Goal: Feedback & Contribution: Contribute content

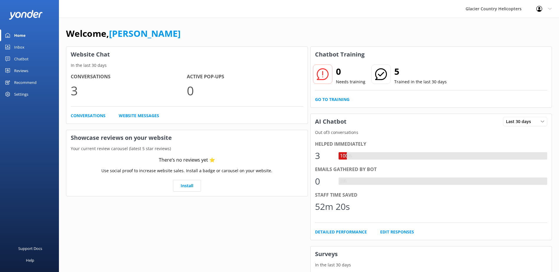
click at [21, 47] on div "Inbox" at bounding box center [19, 47] width 10 height 12
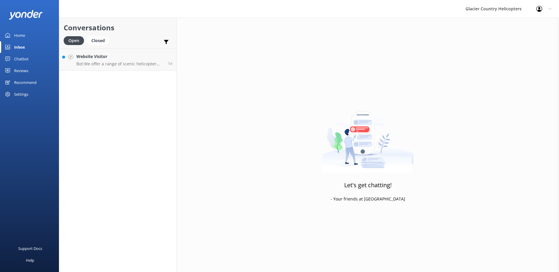
click at [24, 59] on div "Chatbot" at bounding box center [21, 59] width 14 height 12
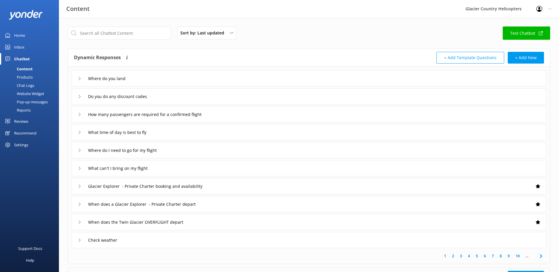
click at [532, 31] on link "Test Chatbot" at bounding box center [525, 33] width 47 height 13
click at [24, 47] on div "Inbox" at bounding box center [19, 47] width 10 height 12
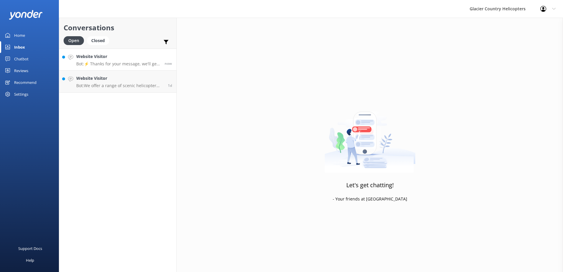
click at [120, 65] on p "Bot: ⚡ Thanks for your message, we'll get back to you as soon as we can. You're…" at bounding box center [118, 63] width 84 height 5
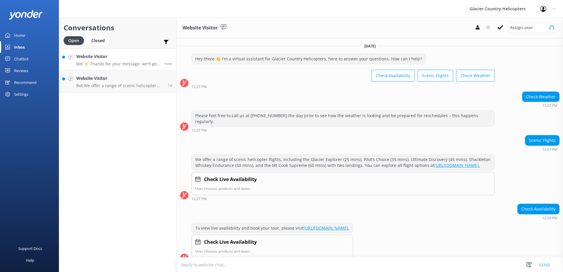
click at [22, 32] on div "Home" at bounding box center [19, 35] width 11 height 12
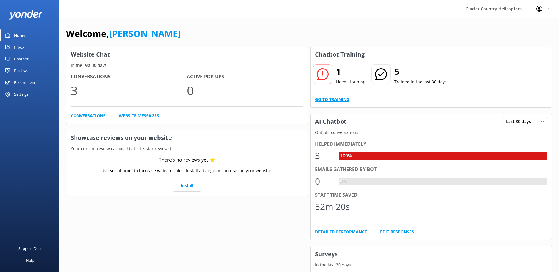
click at [326, 101] on link "Go to Training" at bounding box center [332, 99] width 34 height 6
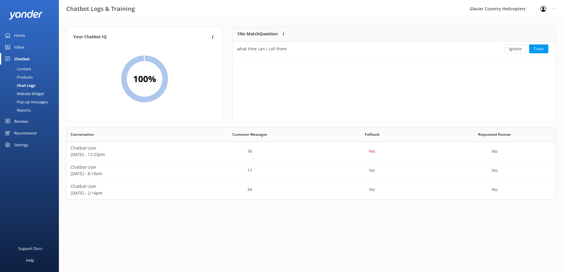
scroll to position [25, 318]
click at [258, 48] on div "what time can i call them" at bounding box center [262, 49] width 50 height 6
click at [538, 49] on button "Train" at bounding box center [538, 48] width 19 height 9
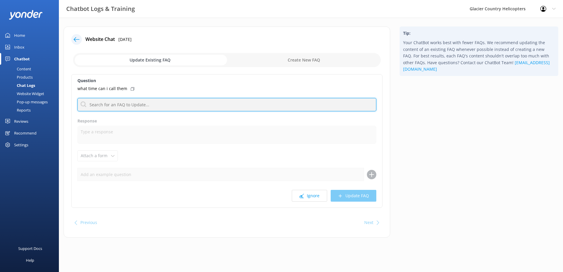
click at [123, 103] on input "text" at bounding box center [226, 104] width 299 height 13
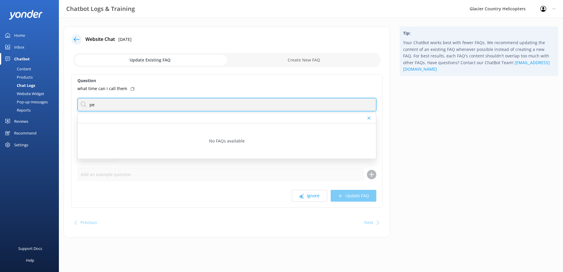
type input "p"
type input "human"
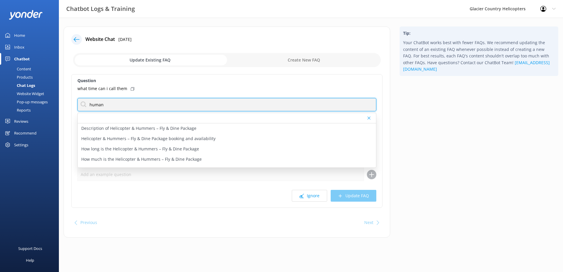
drag, startPoint x: 116, startPoint y: 104, endPoint x: 75, endPoint y: 101, distance: 40.8
click at [75, 101] on div "Question what time can i call them human Description of Helicopter & Hummers – …" at bounding box center [226, 141] width 311 height 134
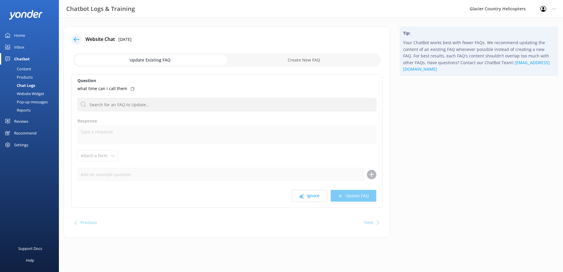
click at [24, 68] on div "Content" at bounding box center [18, 69] width 28 height 8
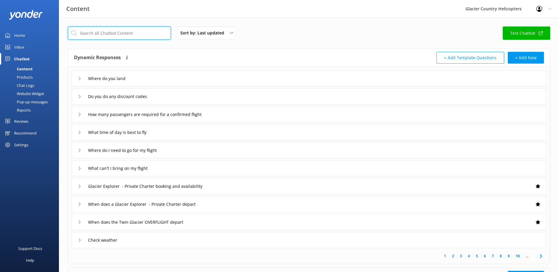
click at [94, 28] on input "text" at bounding box center [119, 33] width 103 height 13
type input "human"
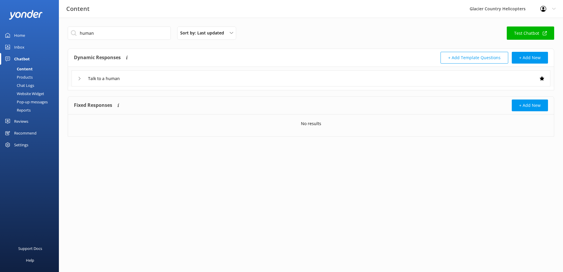
click at [76, 78] on div "Talk to a human" at bounding box center [311, 78] width 479 height 16
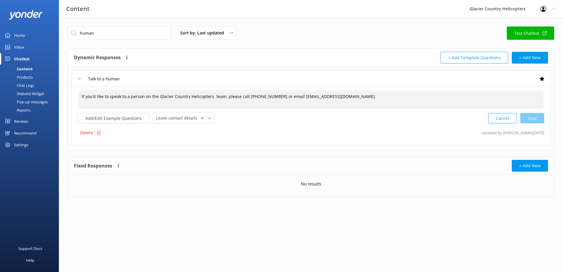
drag, startPoint x: 142, startPoint y: 97, endPoint x: 126, endPoint y: 95, distance: 16.0
click at [126, 95] on textarea "If you’d like to speak to a person on the Glacier Country Helicopters team, ple…" at bounding box center [310, 99] width 465 height 18
click at [126, 97] on textarea "If you’d like to speak to one of our Glacier Country Helicopters team, please c…" at bounding box center [310, 99] width 465 height 18
click at [277, 95] on textarea "If you’d like to speak to a member of our Glacier Country Helicopters team, ple…" at bounding box center [310, 99] width 465 height 18
click at [537, 118] on div "Cancel Save" at bounding box center [516, 118] width 56 height 11
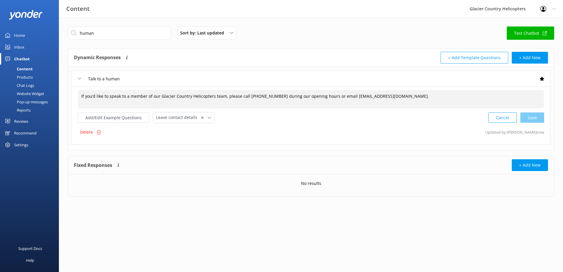
type textarea "If you’d like to speak to a member of our Glacier Country Helicopters team, ple…"
click at [110, 120] on button "Add/Edit Example Questions" at bounding box center [114, 118] width 72 height 10
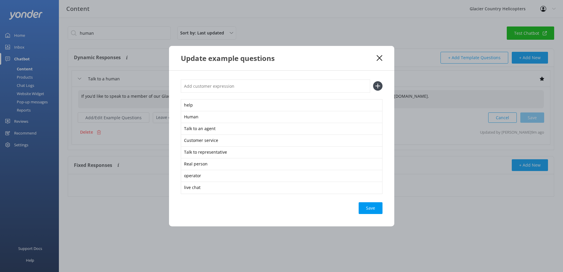
click at [381, 85] on icon at bounding box center [377, 85] width 9 height 9
click at [380, 90] on icon at bounding box center [377, 85] width 9 height 9
click at [380, 86] on use at bounding box center [377, 86] width 5 height 5
click at [282, 88] on input "text" at bounding box center [275, 86] width 189 height 13
click at [366, 90] on input "talk to the staff" at bounding box center [275, 86] width 189 height 13
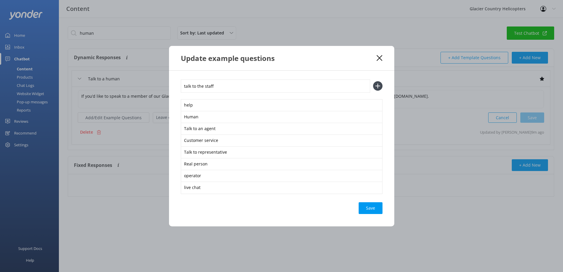
type input "talk to the staff"
click at [378, 89] on icon at bounding box center [377, 85] width 9 height 9
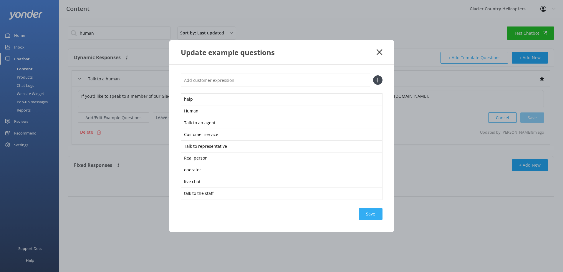
click at [373, 218] on div "Save" at bounding box center [371, 214] width 24 height 12
click at [375, 214] on div "Save" at bounding box center [371, 214] width 24 height 12
click at [381, 54] on use at bounding box center [380, 52] width 6 height 6
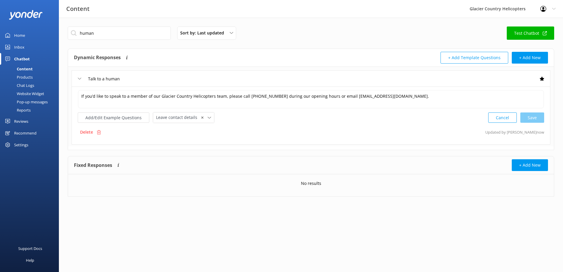
click at [13, 46] on link "Inbox" at bounding box center [29, 47] width 59 height 12
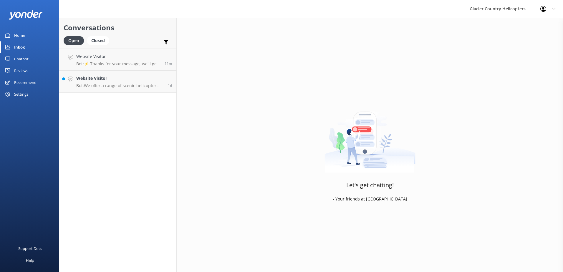
click at [14, 59] on link "Chatbot" at bounding box center [29, 59] width 59 height 12
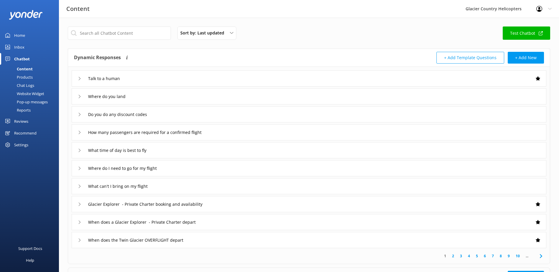
click at [527, 34] on link "Test Chatbot" at bounding box center [525, 33] width 47 height 13
click at [77, 79] on div "Talk to a human" at bounding box center [309, 78] width 475 height 16
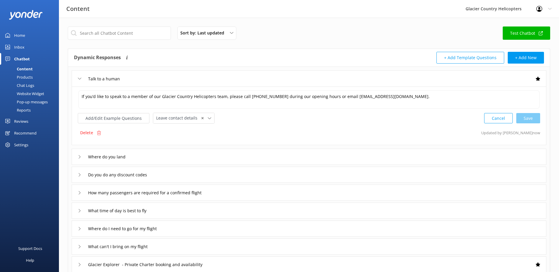
click at [18, 46] on div "Inbox" at bounding box center [19, 47] width 10 height 12
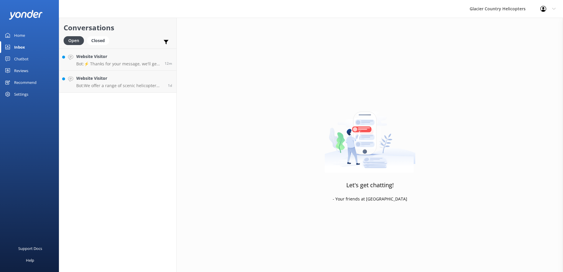
click at [18, 35] on div "Home" at bounding box center [19, 35] width 11 height 12
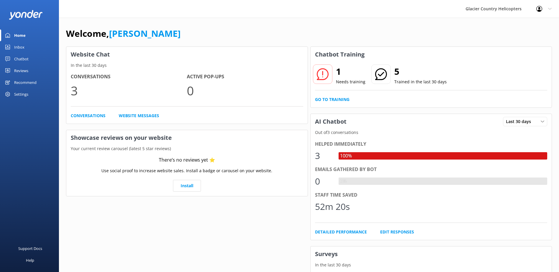
click at [319, 74] on icon at bounding box center [323, 74] width 12 height 12
click at [329, 102] on link "Go to Training" at bounding box center [332, 99] width 34 height 6
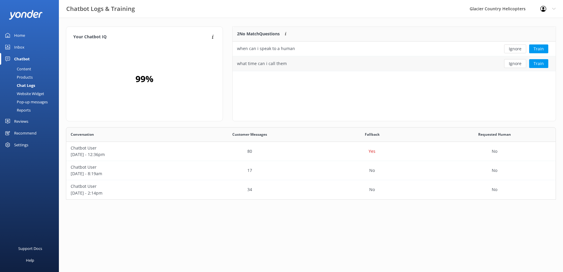
scroll to position [40, 318]
click at [538, 50] on button "Train" at bounding box center [538, 48] width 19 height 9
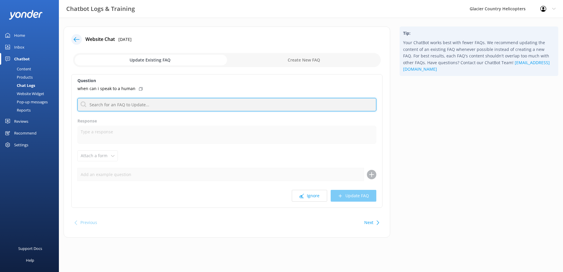
click at [135, 106] on input "text" at bounding box center [226, 104] width 299 height 13
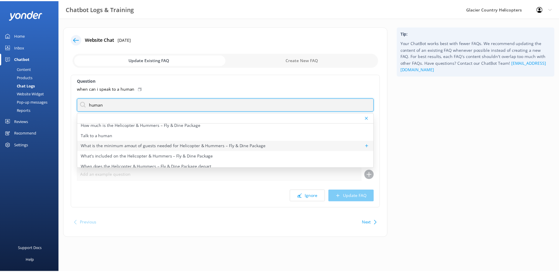
scroll to position [35, 0]
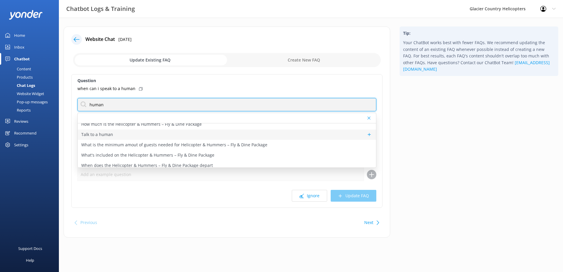
type input "human"
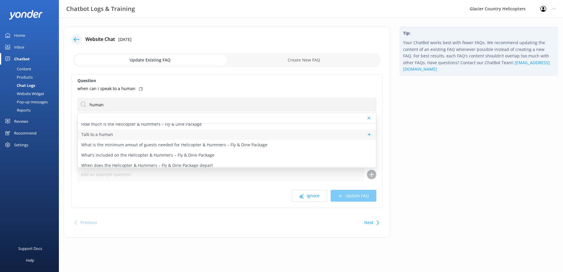
click at [172, 137] on div "Talk to a human" at bounding box center [227, 135] width 298 height 10
type textarea "If you’d like to speak to a member of our Glacier Country Helicopters team, ple…"
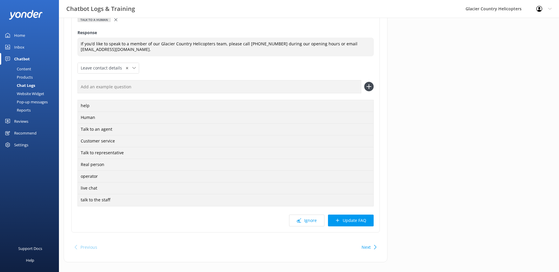
scroll to position [90, 0]
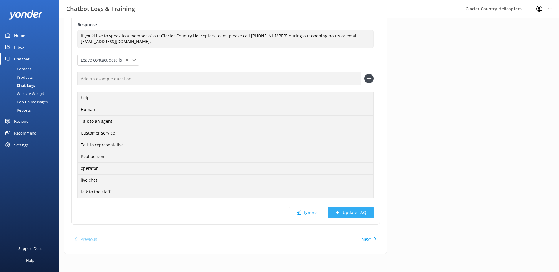
click at [340, 213] on button "Update FAQ" at bounding box center [351, 213] width 46 height 12
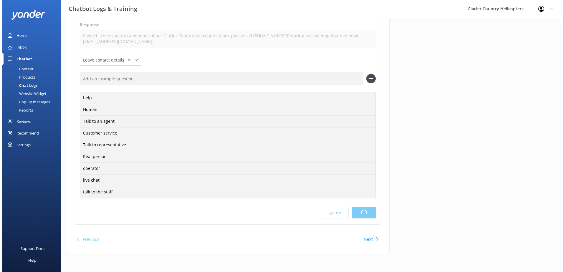
scroll to position [0, 0]
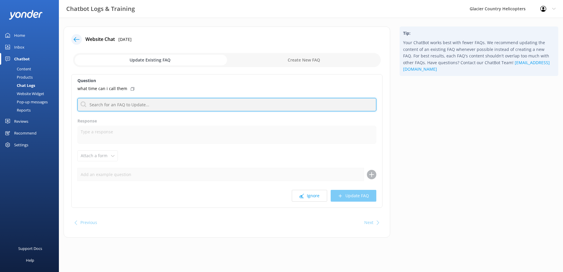
click at [130, 105] on input "text" at bounding box center [226, 104] width 299 height 13
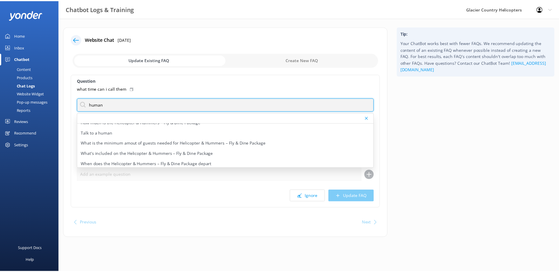
scroll to position [38, 0]
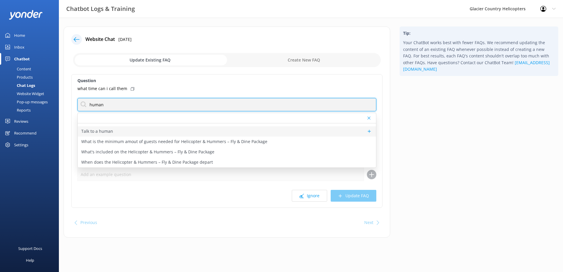
type input "human"
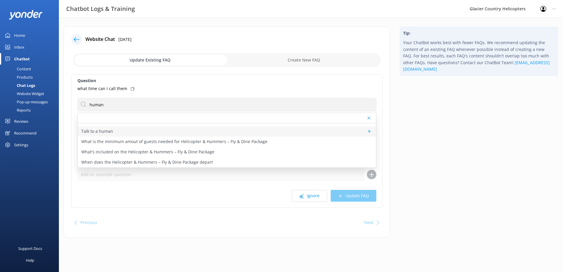
click at [153, 134] on div "Talk to a human" at bounding box center [227, 131] width 298 height 10
type textarea "If you’d like to speak to a member of our Glacier Country Helicopters team, ple…"
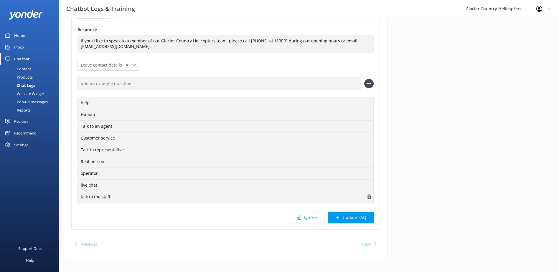
scroll to position [90, 0]
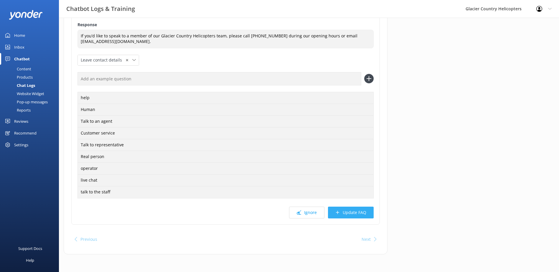
click at [351, 213] on button "Update FAQ" at bounding box center [351, 213] width 46 height 12
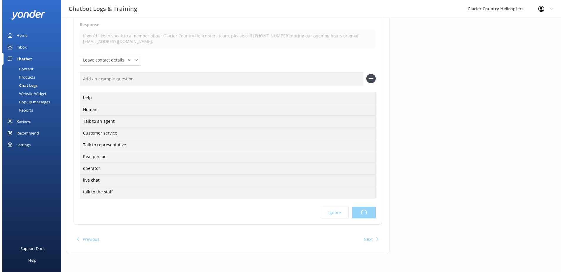
scroll to position [0, 0]
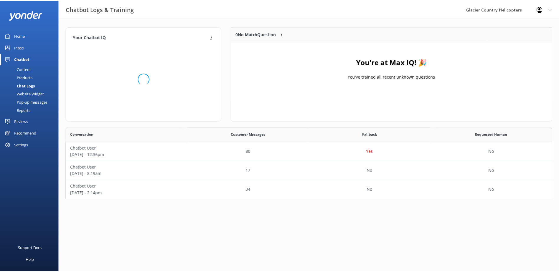
scroll to position [69, 318]
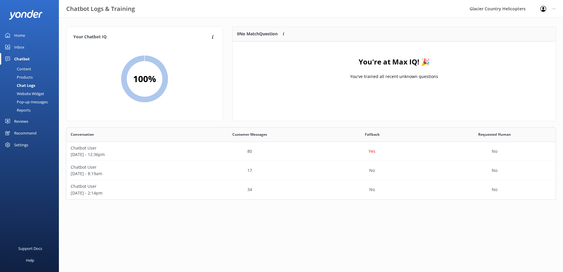
click at [24, 68] on div "Content" at bounding box center [18, 69] width 28 height 8
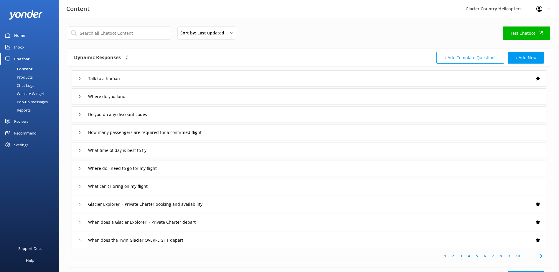
click at [25, 75] on div "Products" at bounding box center [18, 77] width 29 height 8
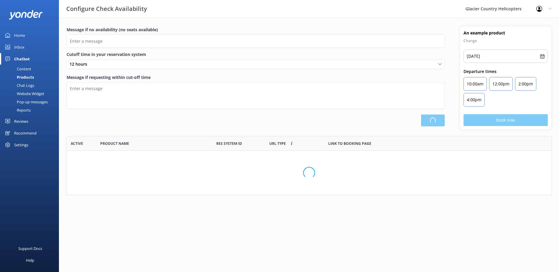
type input "There are no seats available, please check an alternative day"
type textarea "Our online booking system closes {hours} prior to departure. Please contact us …"
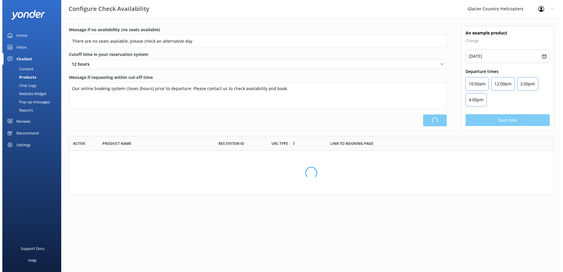
scroll to position [173, 481]
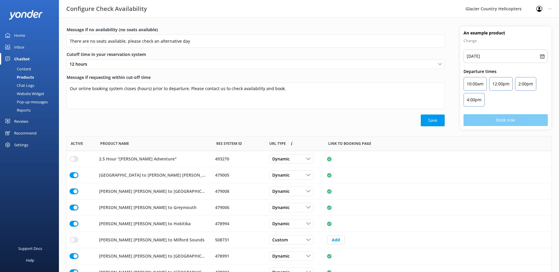
click at [17, 37] on div "Home" at bounding box center [19, 35] width 11 height 12
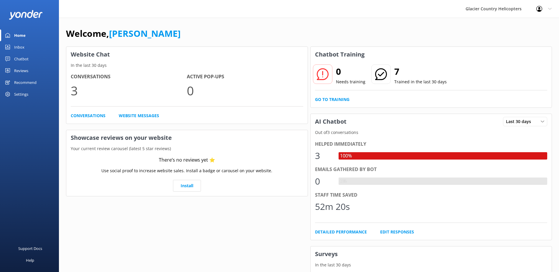
click at [15, 49] on div "Inbox" at bounding box center [19, 47] width 10 height 12
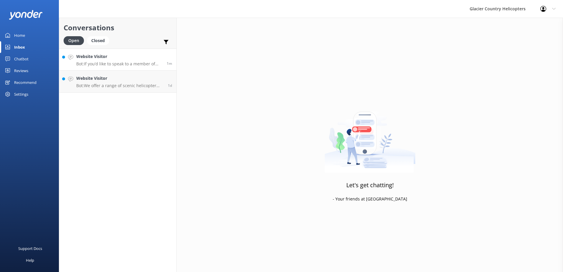
click at [88, 61] on div "Website Visitor Bot: If you’d like to speak to a member of the Glacier Country …" at bounding box center [119, 59] width 86 height 13
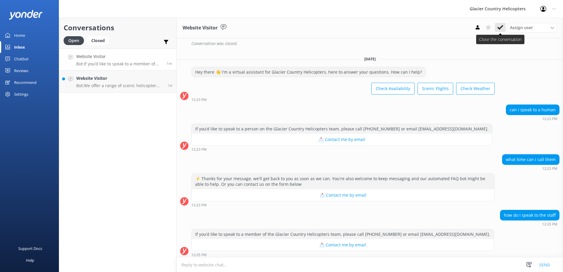
scroll to position [2023, 0]
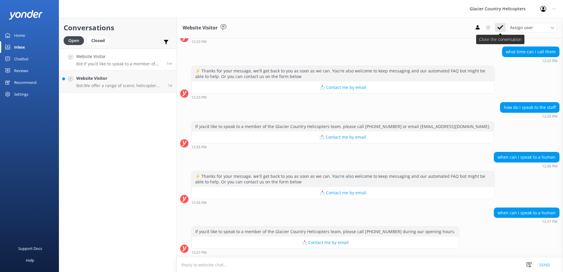
click at [501, 28] on use at bounding box center [500, 27] width 6 height 5
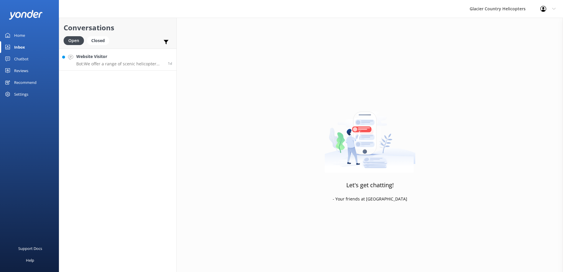
click at [113, 63] on p "Bot: We offer a range of scenic helicopter flights, including the Glacier Explo…" at bounding box center [119, 63] width 87 height 5
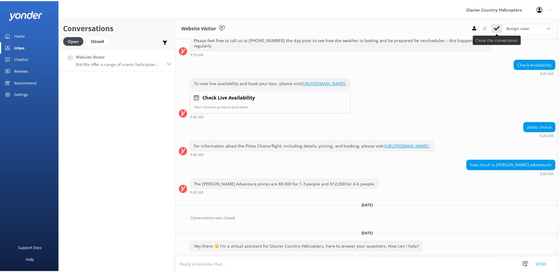
scroll to position [353, 0]
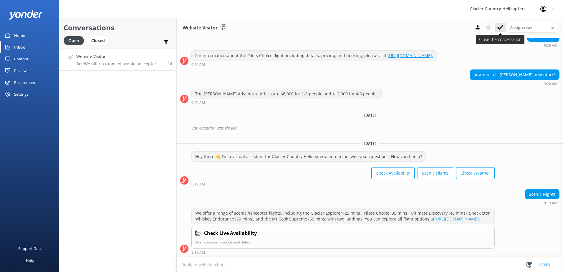
click at [498, 27] on use at bounding box center [500, 27] width 6 height 5
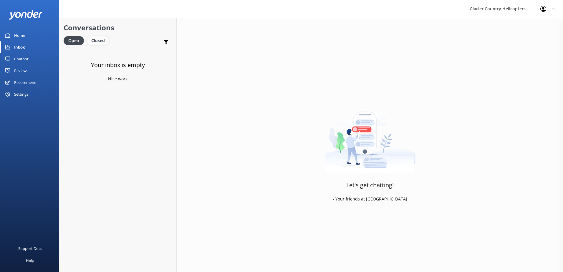
click at [101, 39] on div "Closed" at bounding box center [98, 40] width 22 height 9
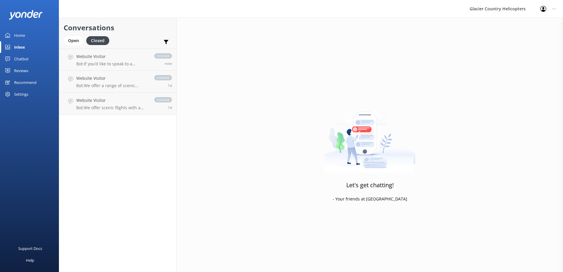
click at [14, 38] on div "Home" at bounding box center [19, 35] width 11 height 12
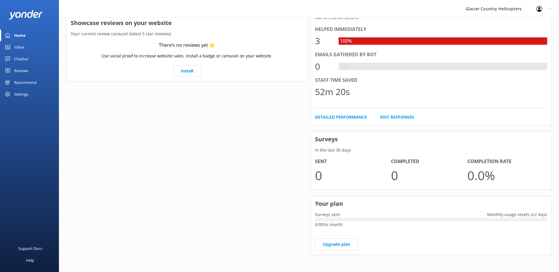
scroll to position [115, 0]
